Goal: Task Accomplishment & Management: Manage account settings

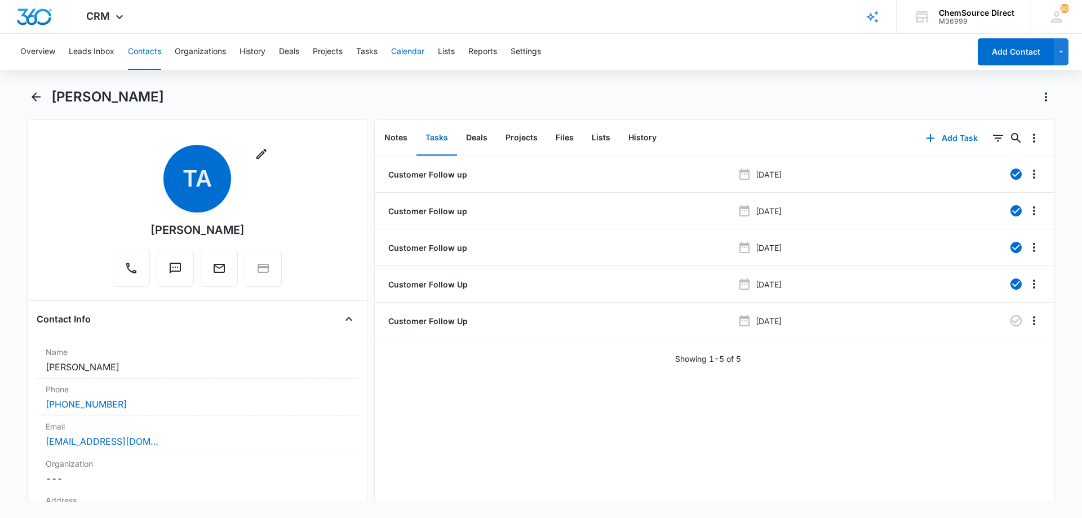
click at [409, 46] on button "Calendar" at bounding box center [407, 52] width 33 height 36
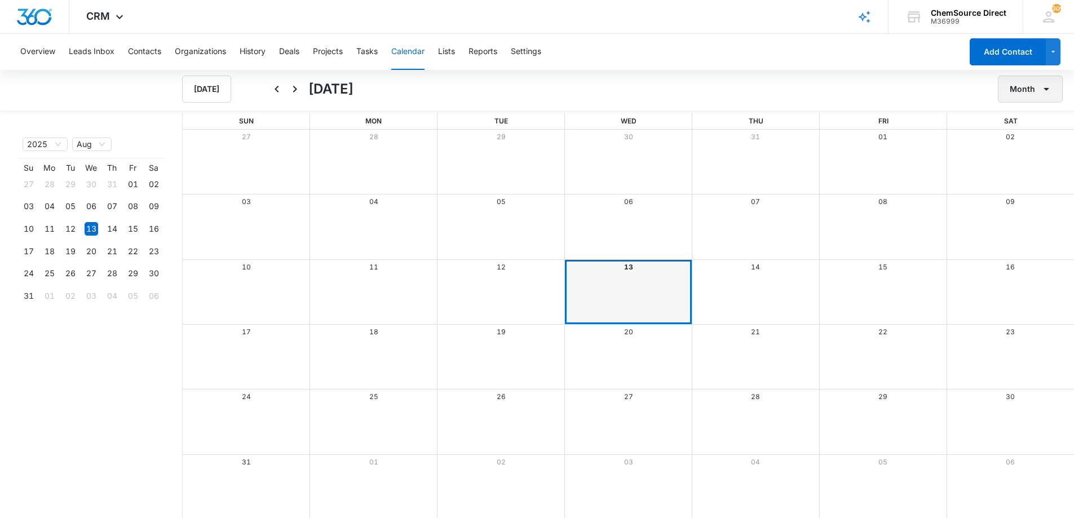
click at [1039, 84] on icon "button" at bounding box center [1046, 89] width 14 height 14
click at [1030, 138] on div "Week" at bounding box center [1026, 142] width 29 height 8
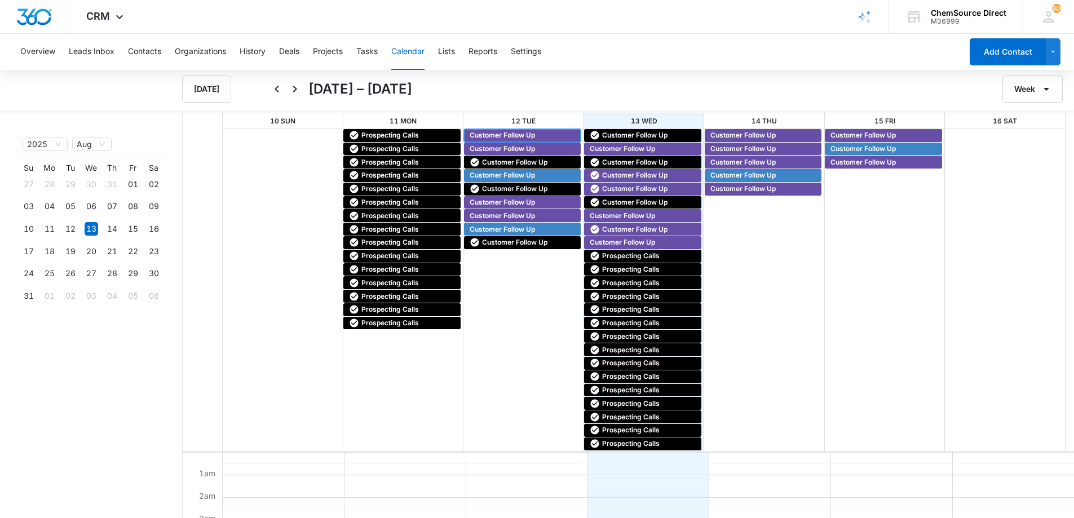
click at [503, 135] on span "Customer Follow Up" at bounding box center [501, 135] width 65 height 10
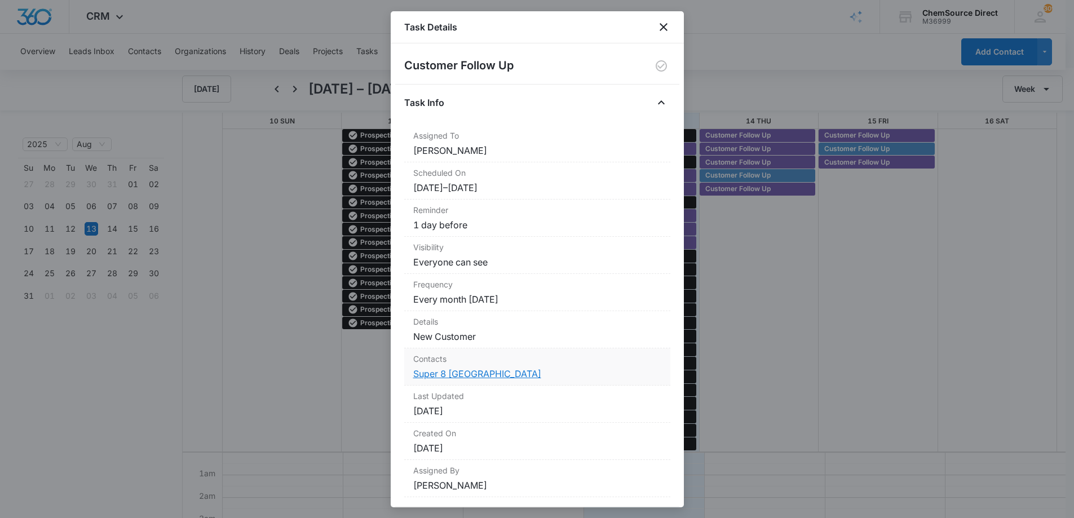
click at [467, 373] on link "Super 8 [GEOGRAPHIC_DATA]" at bounding box center [477, 373] width 128 height 11
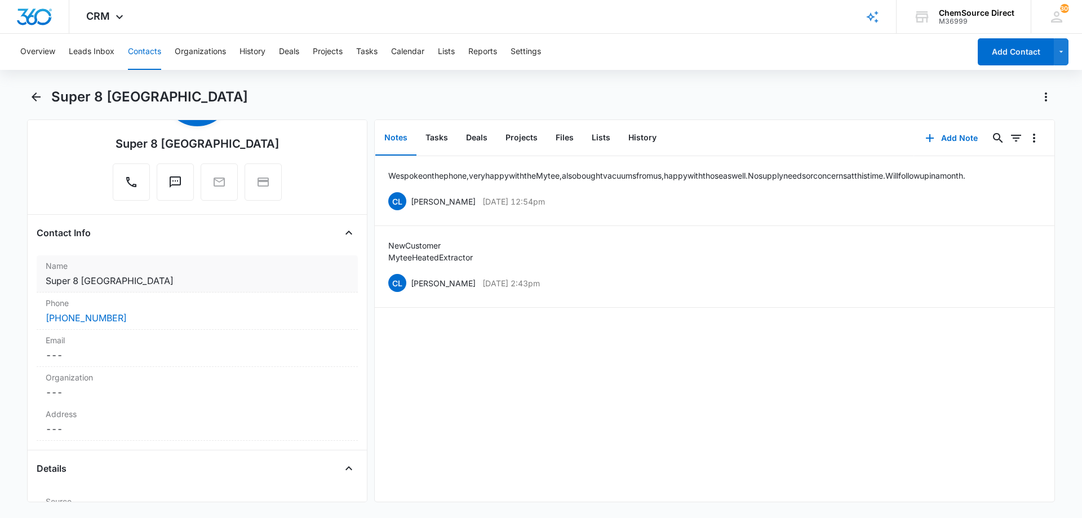
scroll to position [56, 0]
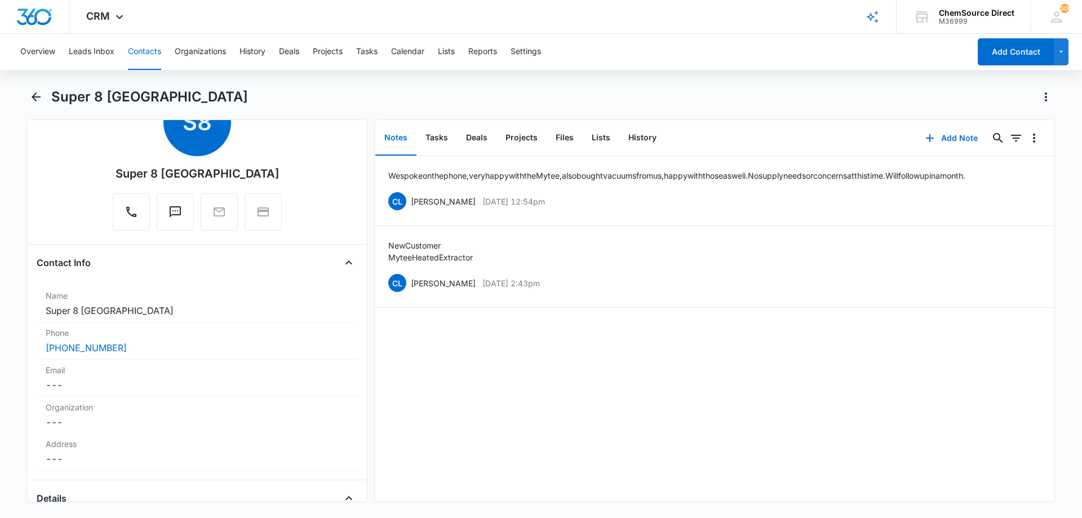
click at [364, 95] on div "Super 8 [GEOGRAPHIC_DATA]" at bounding box center [553, 97] width 1004 height 18
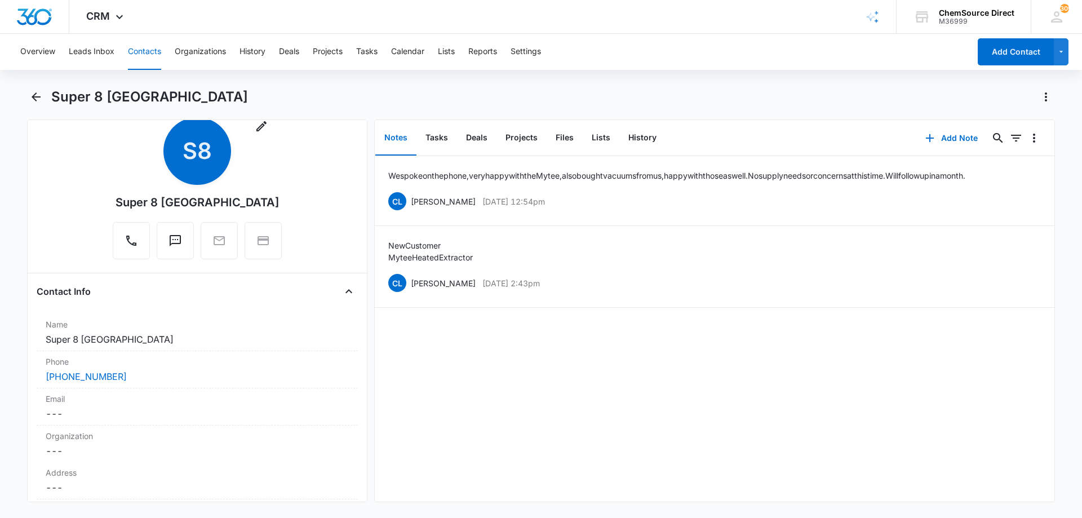
scroll to position [0, 0]
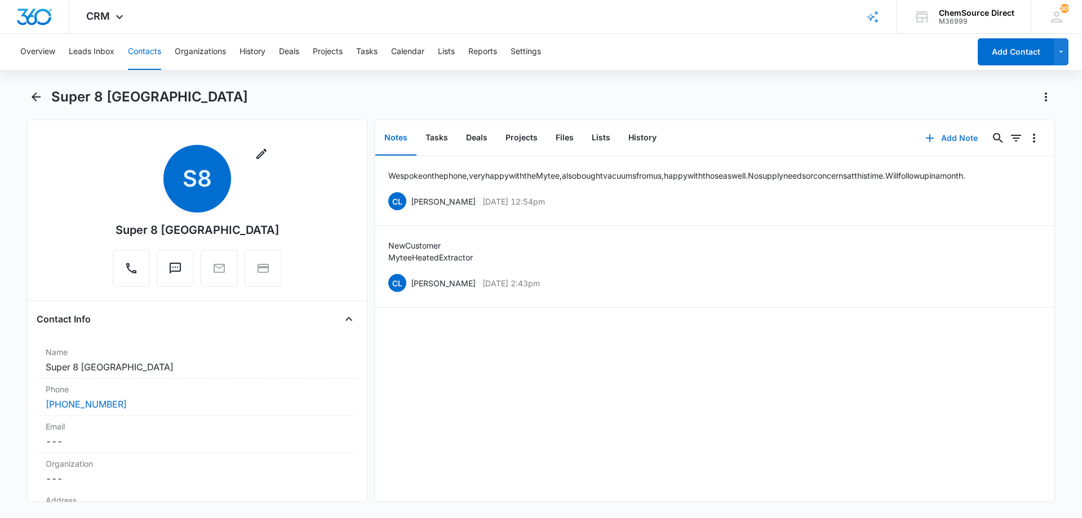
click at [950, 138] on button "Add Note" at bounding box center [951, 138] width 75 height 27
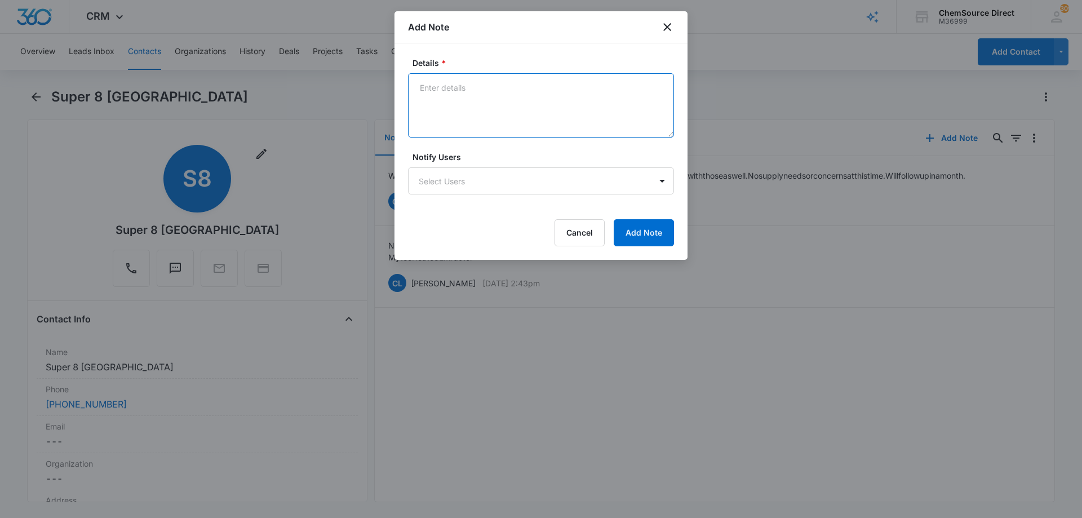
click at [446, 99] on textarea "Details *" at bounding box center [541, 105] width 266 height 64
click at [557, 84] on textarea "Follow up call to see if they need anythis at this time, left a message" at bounding box center [541, 105] width 266 height 64
drag, startPoint x: 568, startPoint y: 86, endPoint x: 569, endPoint y: 94, distance: 7.9
click at [568, 86] on textarea "Follow up call to see if they need anythis at this time, left a message" at bounding box center [541, 105] width 266 height 64
click at [502, 119] on textarea "Follow up call to see if they need anything at this time, left a message" at bounding box center [541, 105] width 266 height 64
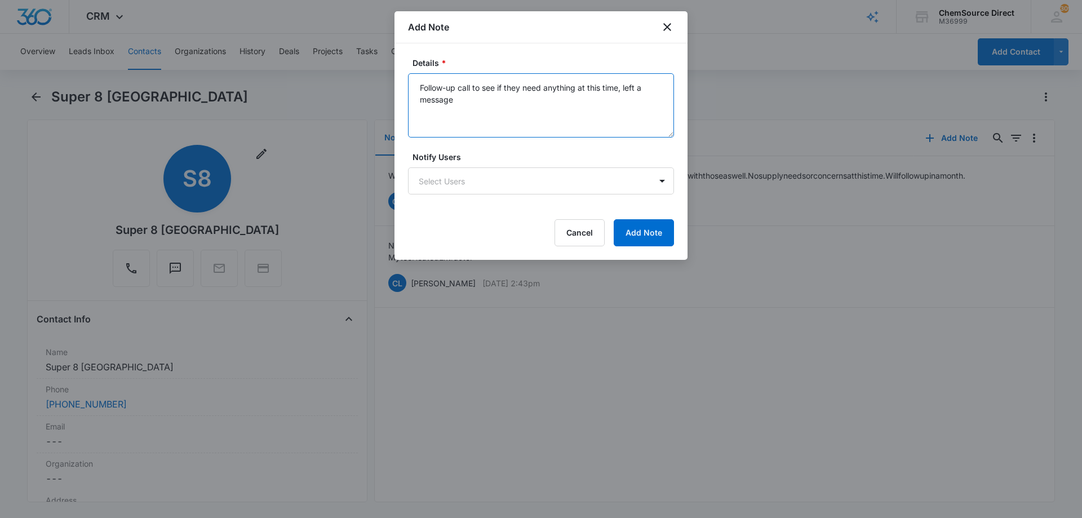
click at [516, 118] on textarea "Follow-up call to see if they need anything at this time, left a message" at bounding box center [541, 105] width 266 height 64
type textarea "Follow-up call to see if they need anything at this time, left a message"
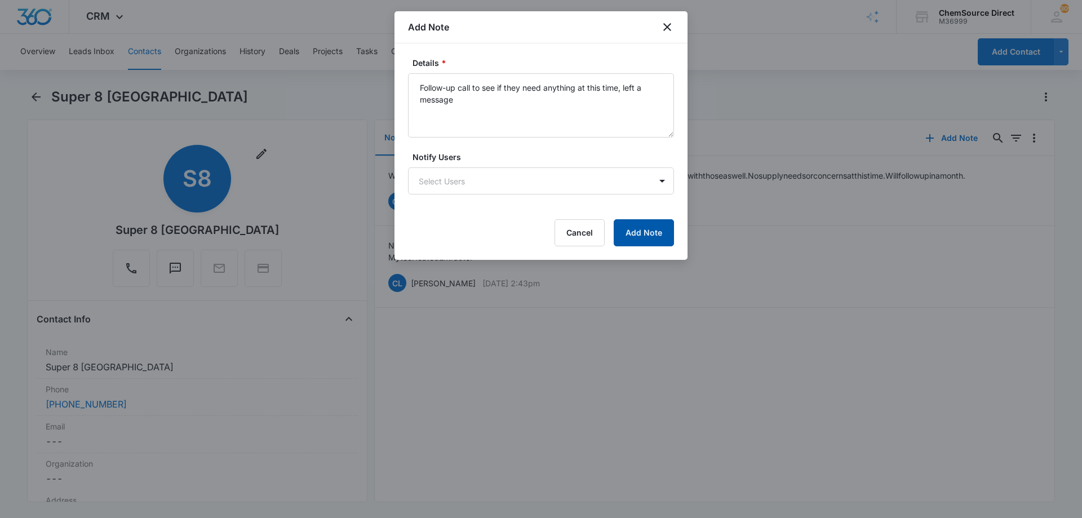
click at [642, 225] on button "Add Note" at bounding box center [644, 232] width 60 height 27
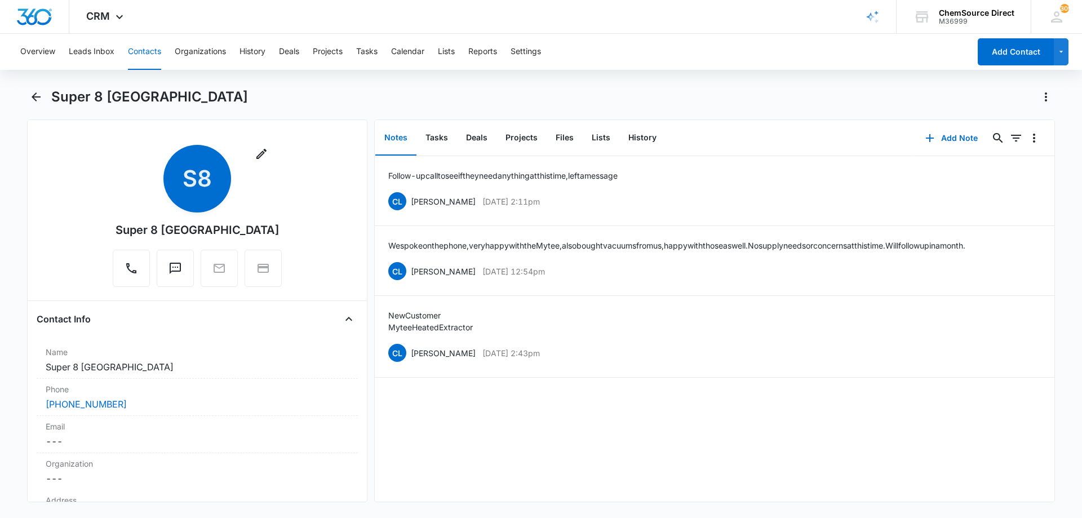
click at [369, 161] on div "Remove S8 Super 8 Lake Worth Contact Info Name Cancel Save Changes Super 8 Lake…" at bounding box center [541, 310] width 1028 height 383
click at [443, 135] on button "Tasks" at bounding box center [436, 138] width 41 height 35
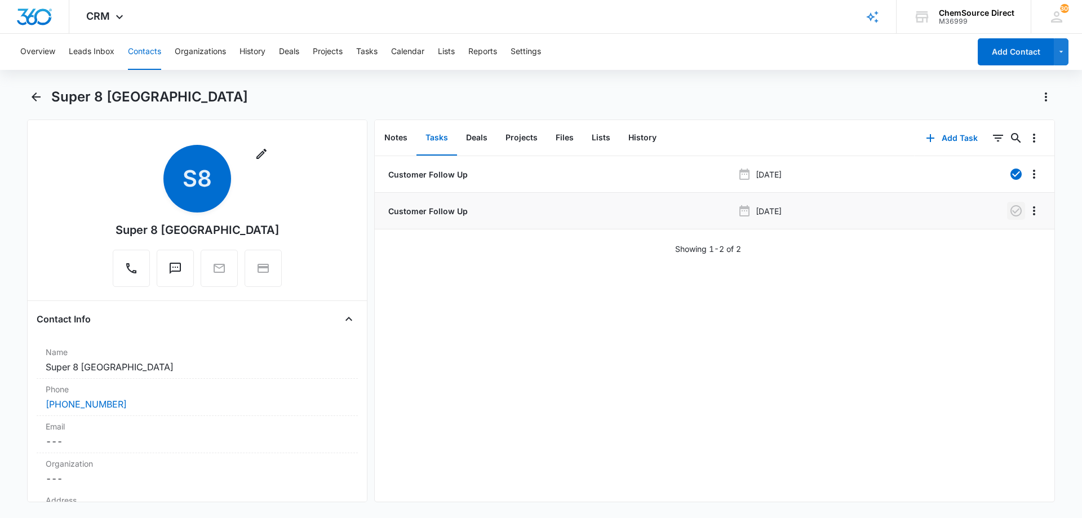
click at [1009, 211] on icon "button" at bounding box center [1016, 211] width 14 height 14
click at [394, 49] on button "Calendar" at bounding box center [407, 52] width 33 height 36
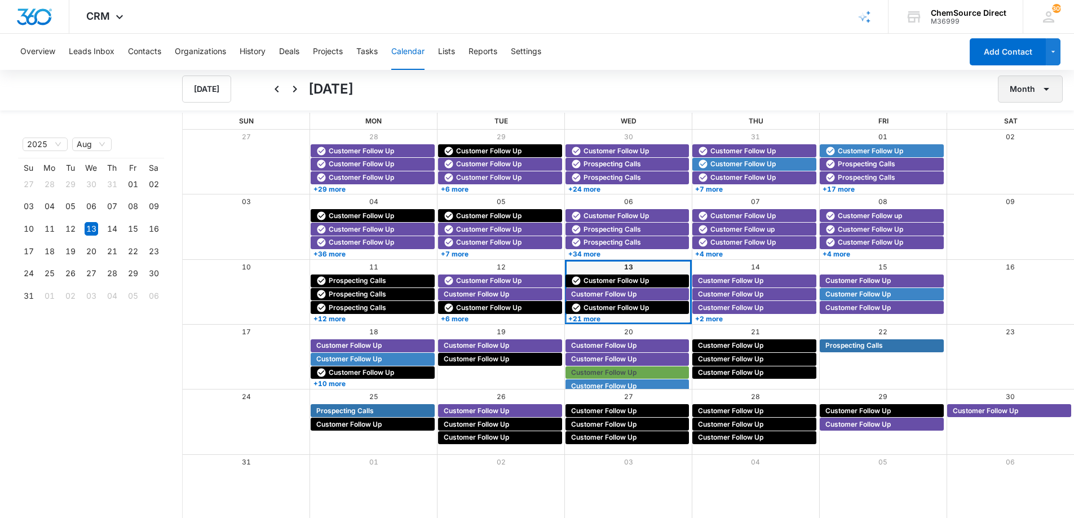
click at [1028, 90] on button "Month" at bounding box center [1029, 89] width 65 height 27
click at [1028, 138] on div "Week" at bounding box center [1026, 142] width 29 height 8
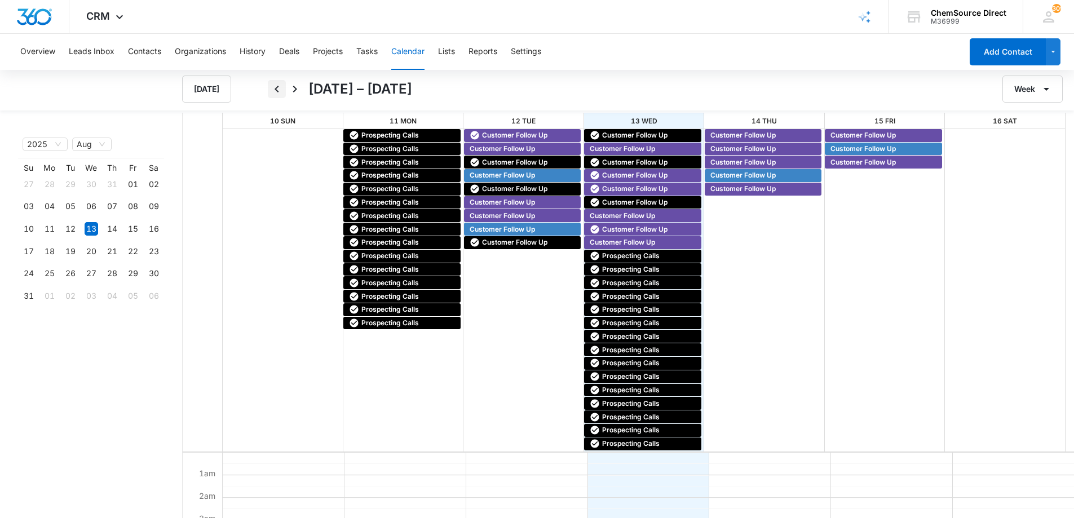
click at [277, 92] on icon "Back" at bounding box center [277, 89] width 14 height 14
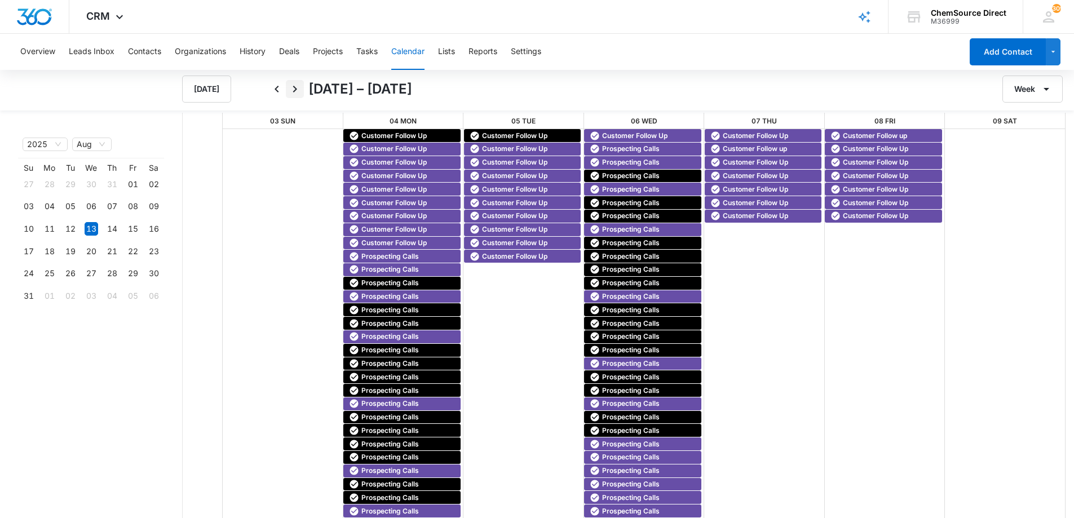
click at [296, 88] on icon "Next" at bounding box center [295, 89] width 4 height 7
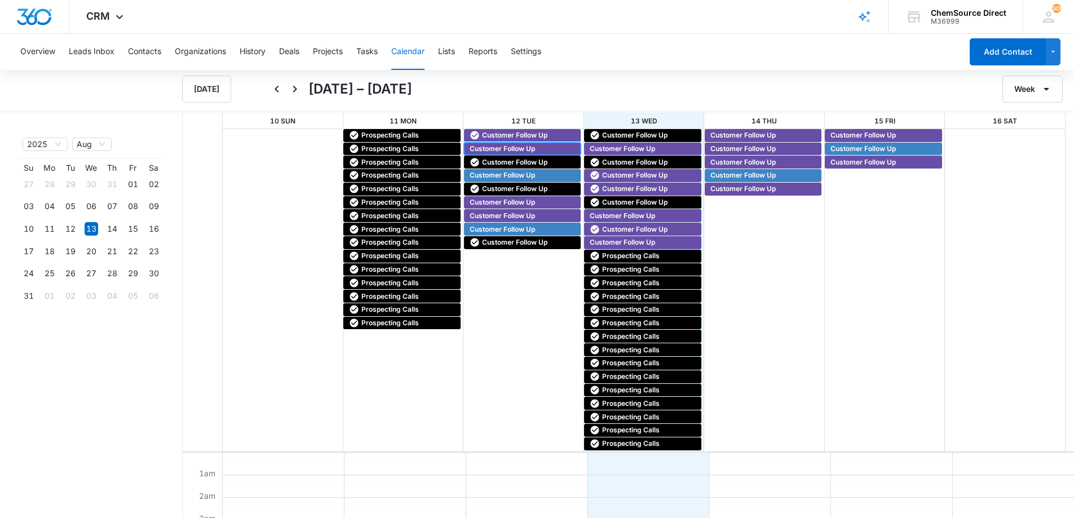
click at [489, 148] on span "Customer Follow Up" at bounding box center [501, 149] width 65 height 10
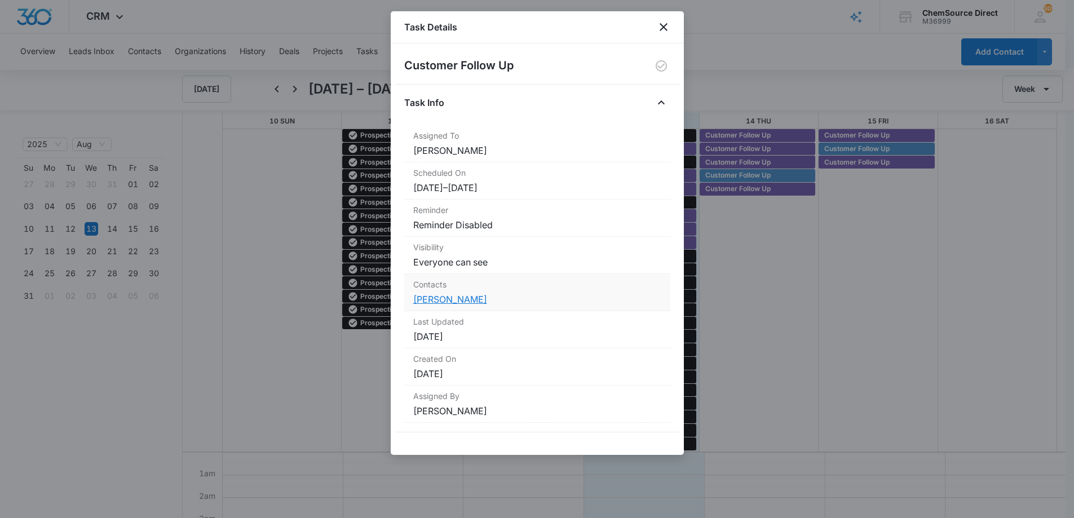
click at [435, 299] on link "[PERSON_NAME]" at bounding box center [450, 299] width 74 height 11
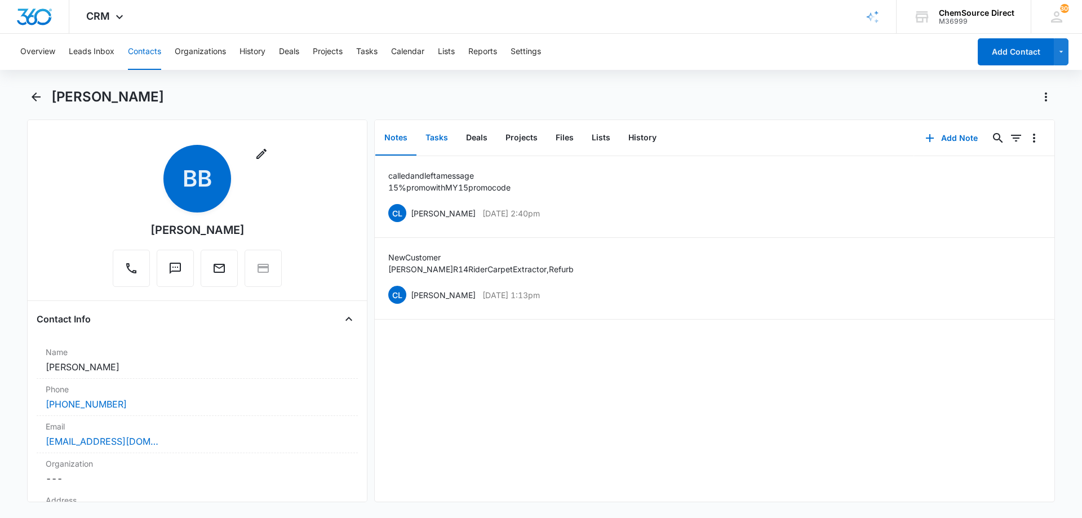
click at [441, 136] on button "Tasks" at bounding box center [436, 138] width 41 height 35
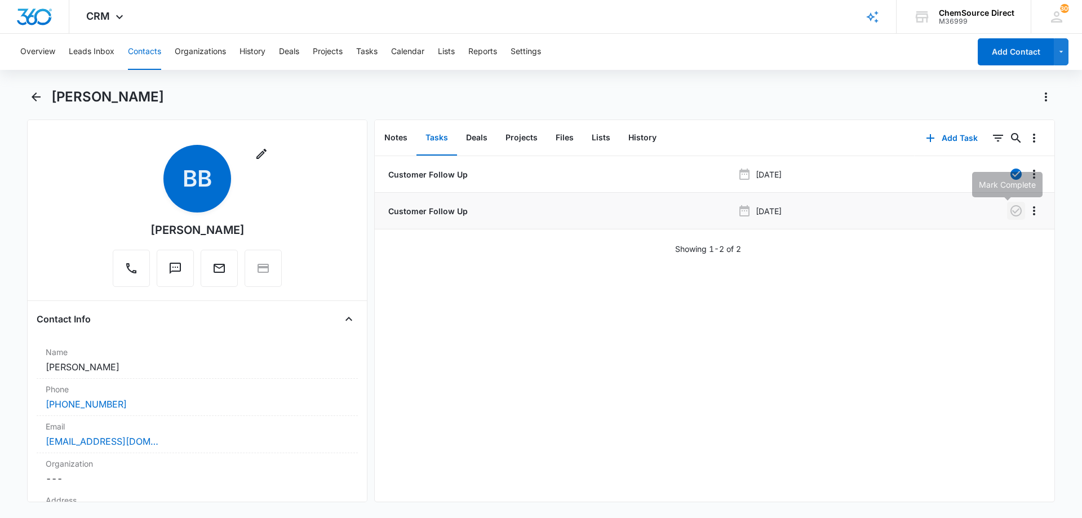
click at [1009, 211] on icon "button" at bounding box center [1016, 211] width 14 height 14
click at [1033, 208] on icon "Overflow Menu" at bounding box center [1034, 210] width 2 height 9
click at [986, 240] on div "Edit" at bounding box center [995, 242] width 24 height 8
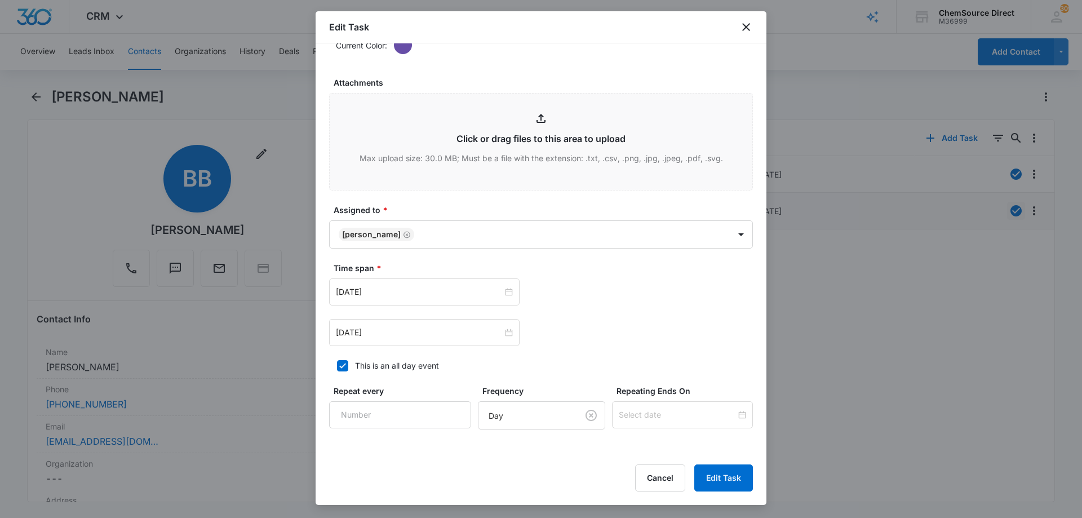
scroll to position [616, 0]
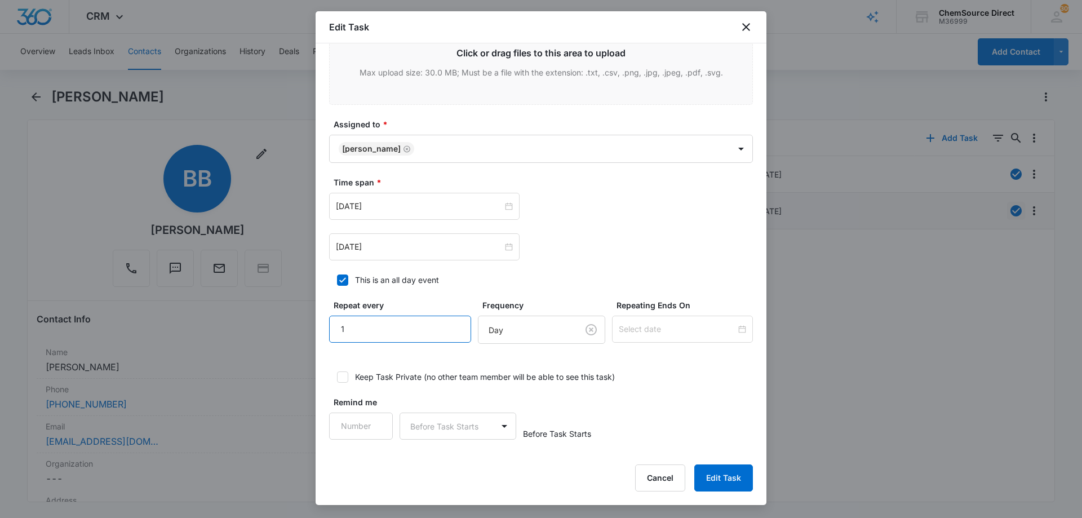
click at [444, 323] on input "1" at bounding box center [400, 329] width 142 height 27
click at [489, 325] on body "CRM Apps Reputation Forms CRM Email Social Payments POS Content Ads Intelligenc…" at bounding box center [541, 259] width 1082 height 518
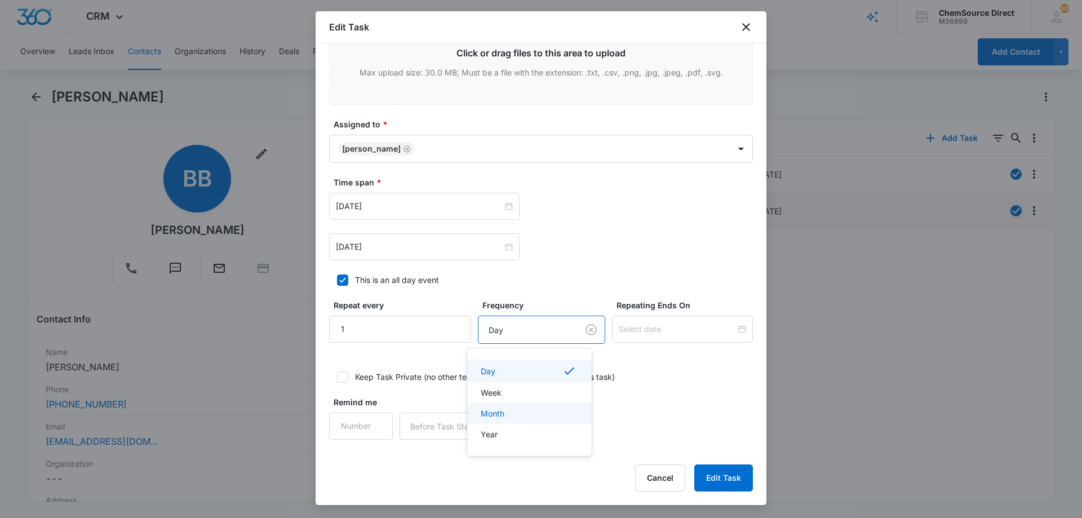
click at [500, 413] on p "Month" at bounding box center [493, 413] width 24 height 12
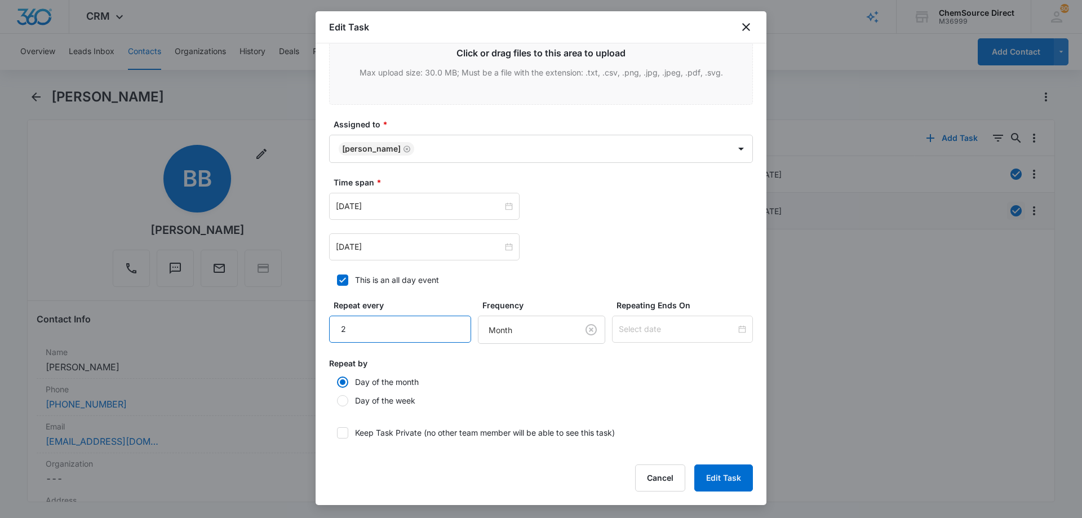
type input "2"
click at [446, 322] on input "2" at bounding box center [400, 329] width 142 height 27
click at [730, 477] on button "Edit Task" at bounding box center [723, 477] width 59 height 27
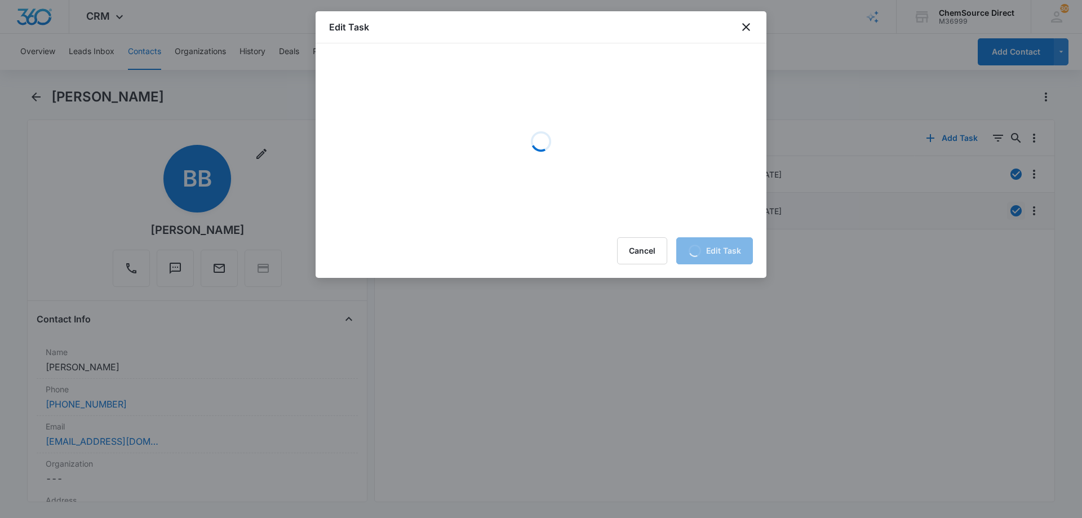
scroll to position [0, 0]
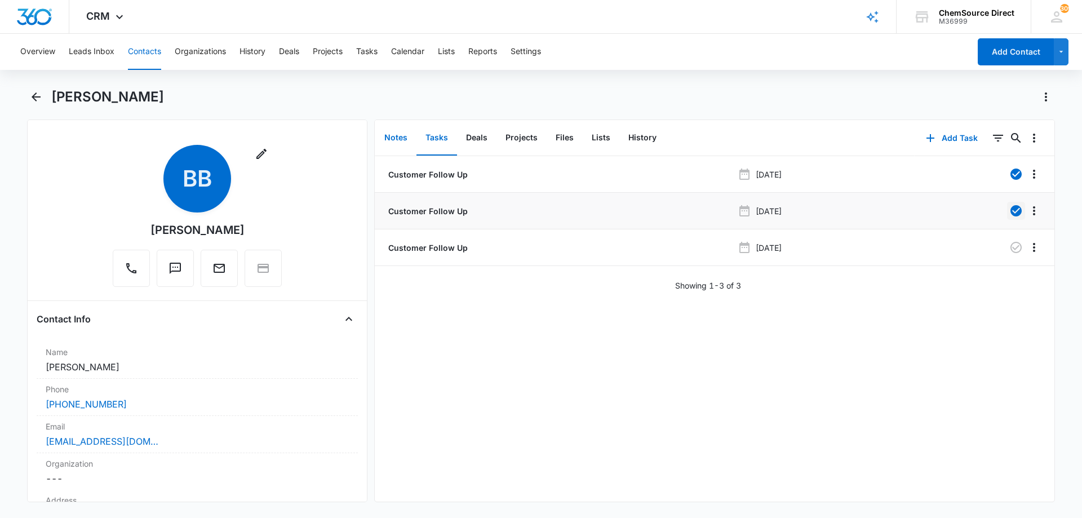
click at [398, 135] on button "Notes" at bounding box center [395, 138] width 41 height 35
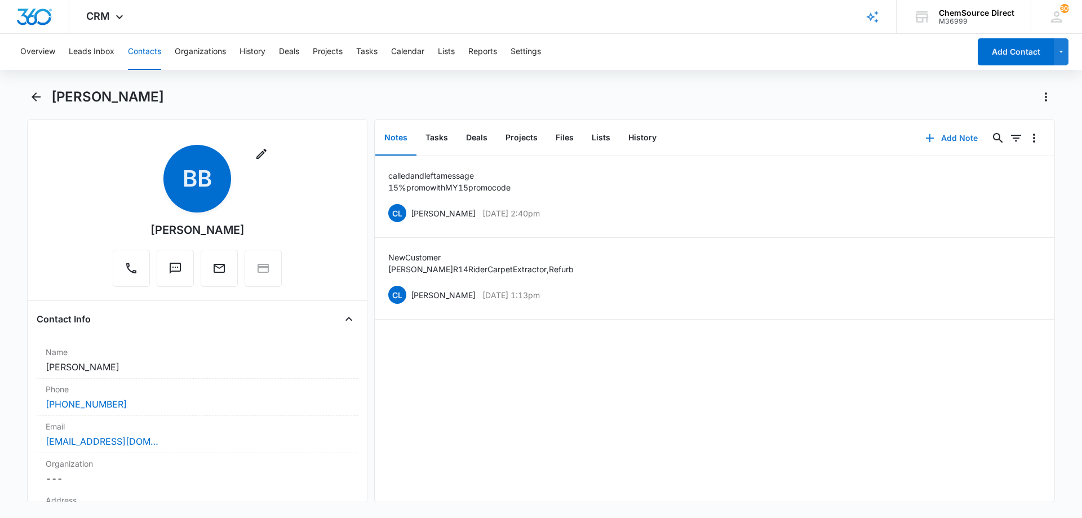
click at [945, 140] on button "Add Note" at bounding box center [951, 138] width 75 height 27
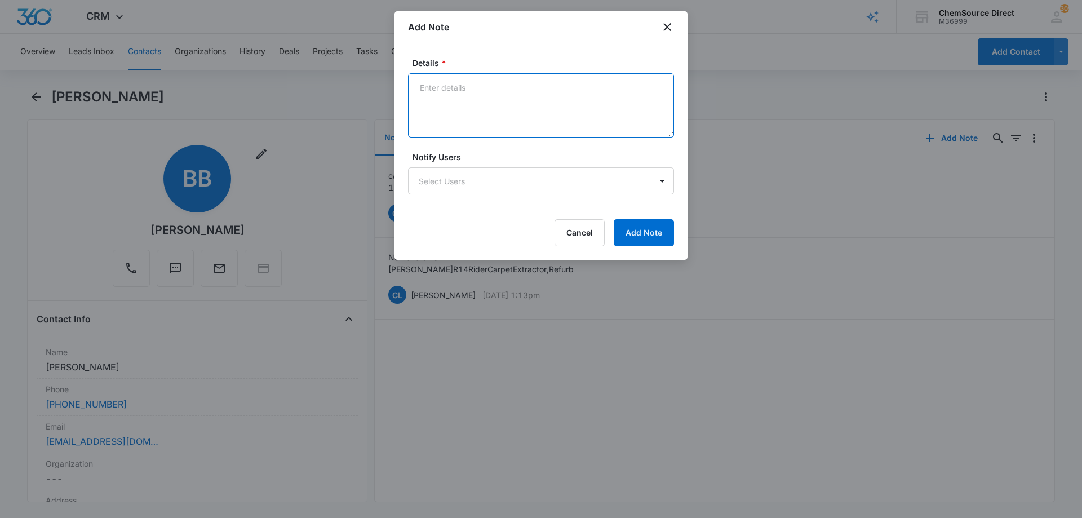
click at [493, 98] on textarea "Details *" at bounding box center [541, 105] width 266 height 64
type textarea "Called to check in, no answer, left a message"
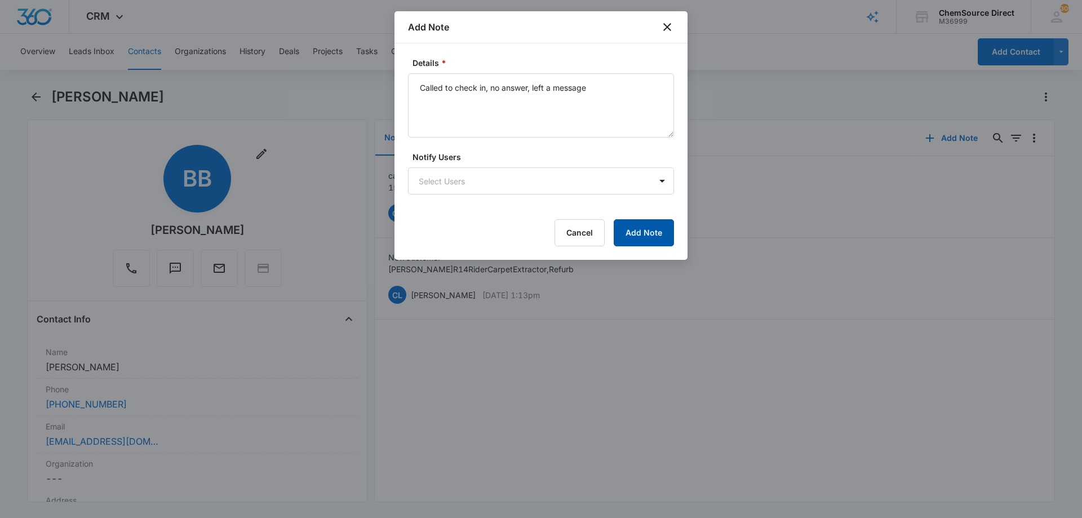
click at [639, 233] on button "Add Note" at bounding box center [644, 232] width 60 height 27
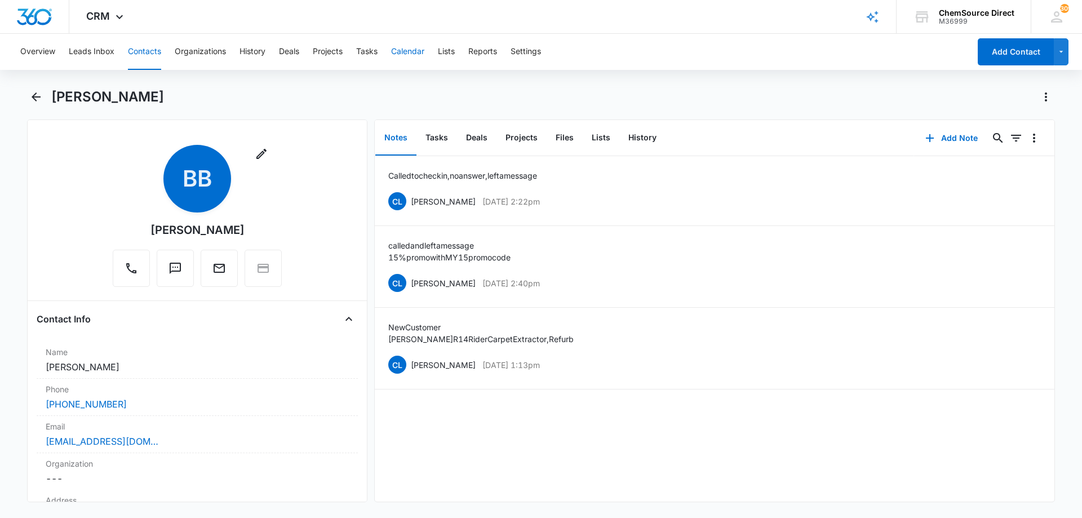
click at [414, 46] on button "Calendar" at bounding box center [407, 52] width 33 height 36
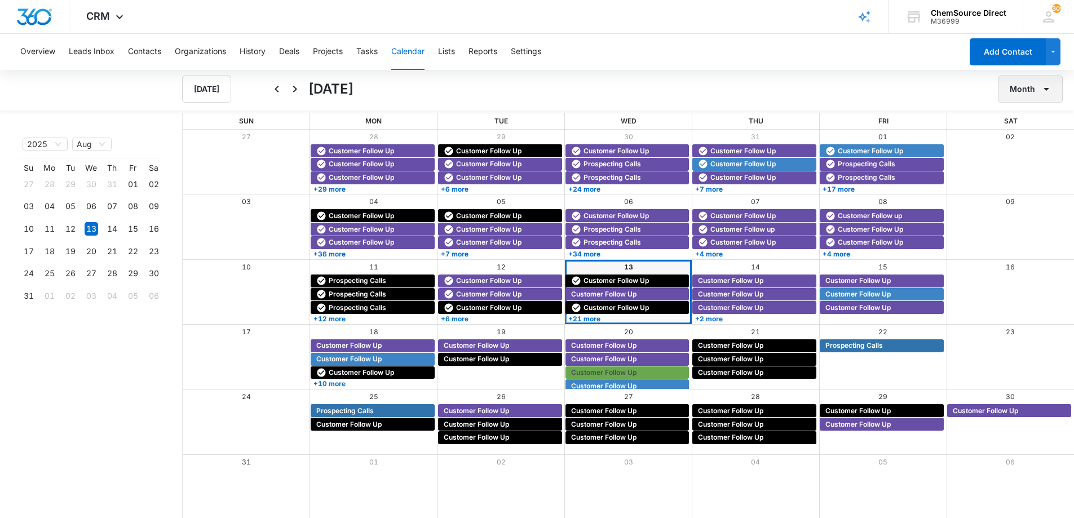
click at [1017, 87] on button "Month" at bounding box center [1029, 89] width 65 height 27
click at [1020, 136] on button "Week" at bounding box center [1034, 142] width 70 height 17
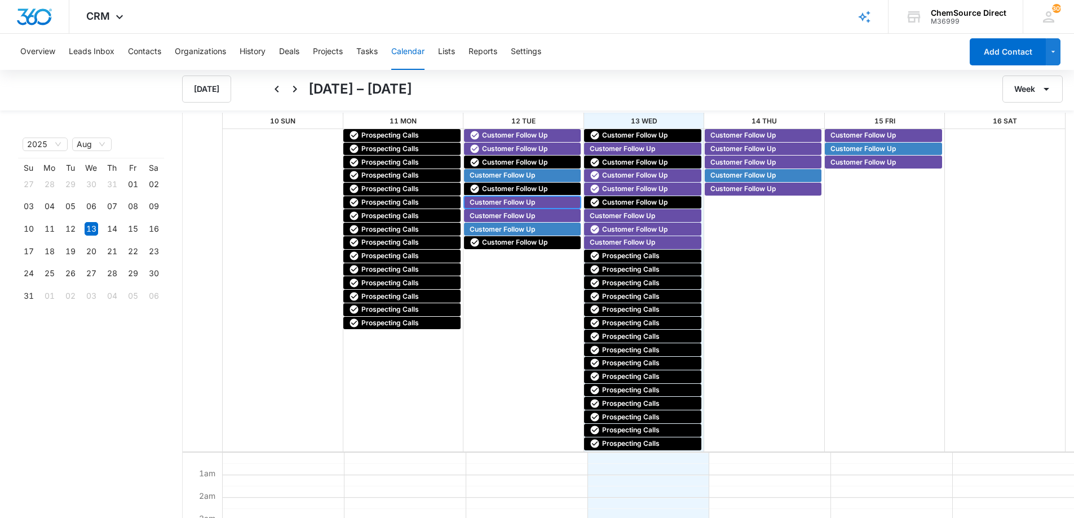
click at [491, 199] on span "Customer Follow Up" at bounding box center [501, 202] width 65 height 10
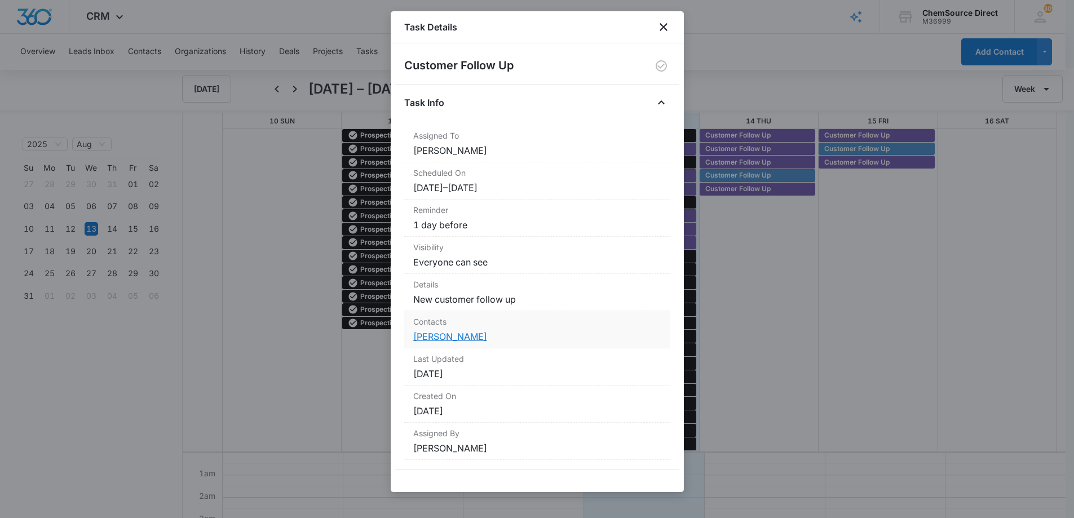
click at [449, 338] on link "[PERSON_NAME]" at bounding box center [450, 336] width 74 height 11
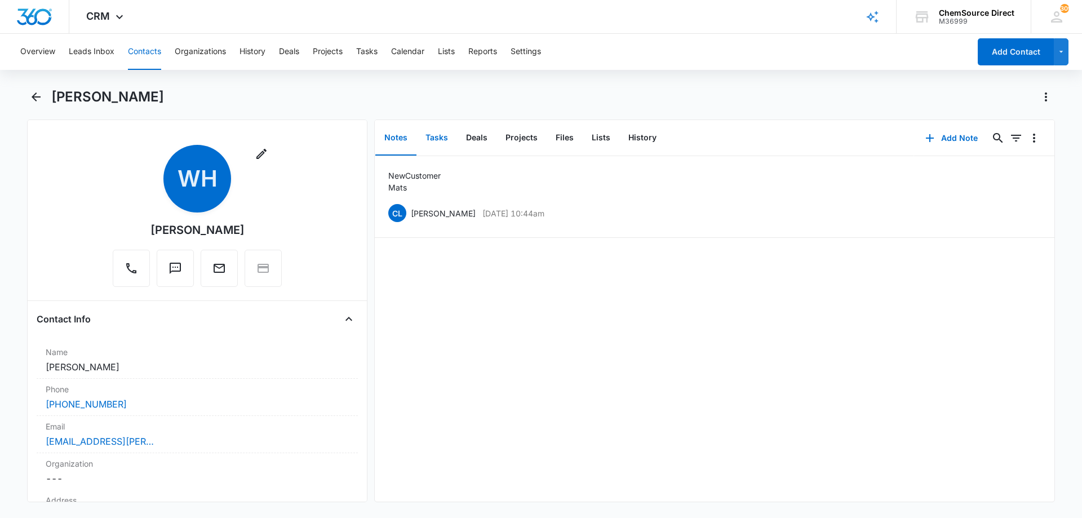
click at [431, 137] on button "Tasks" at bounding box center [436, 138] width 41 height 35
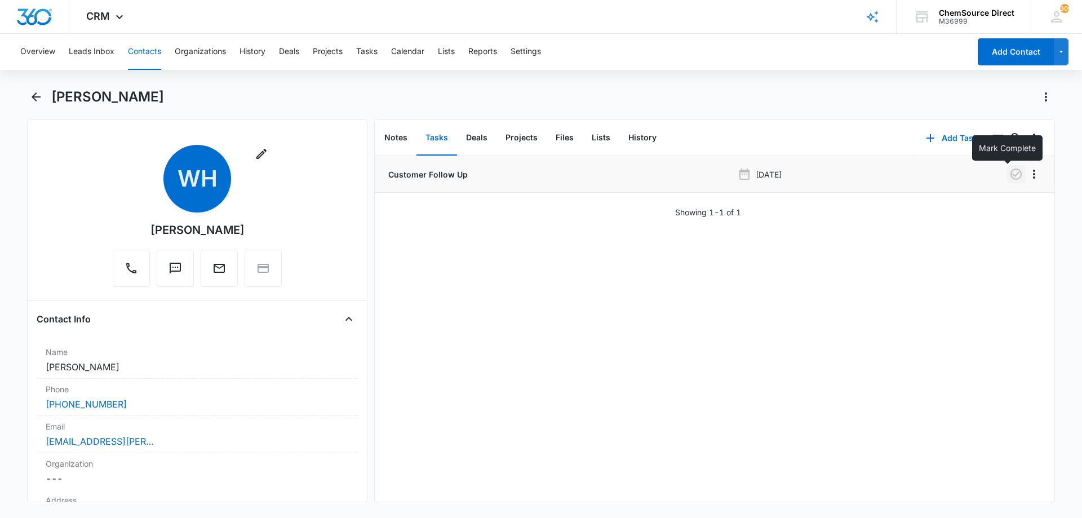
click at [1009, 173] on icon "button" at bounding box center [1016, 174] width 14 height 14
click at [399, 136] on button "Notes" at bounding box center [395, 138] width 41 height 35
